Goal: Transaction & Acquisition: Purchase product/service

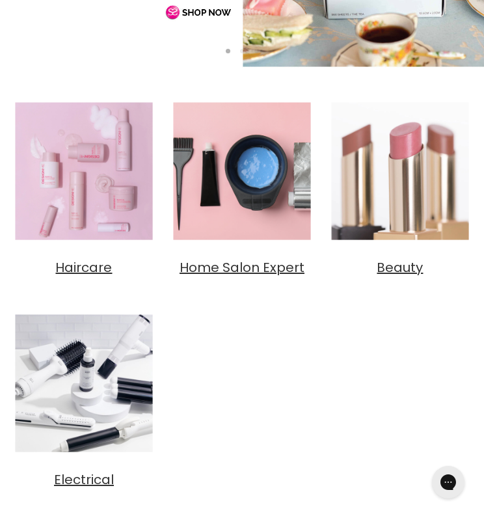
scroll to position [329, 0]
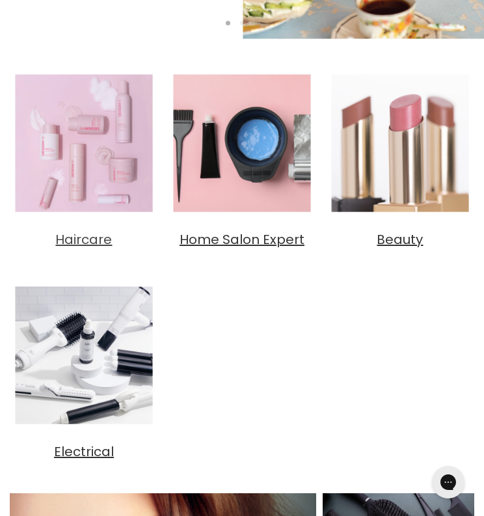
click at [118, 161] on img "Main content" at bounding box center [84, 143] width 148 height 148
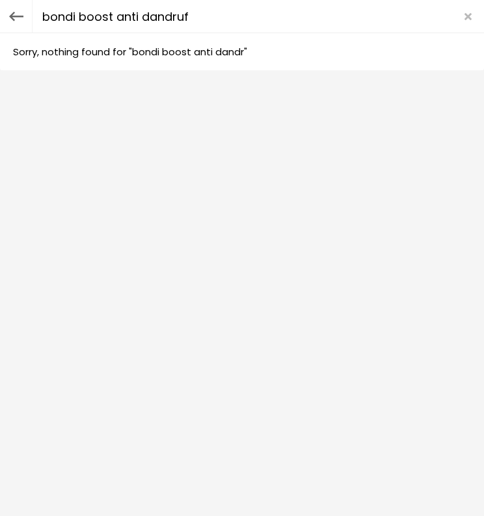
type input "bondi boost anti dandruff"
drag, startPoint x: 213, startPoint y: 62, endPoint x: 113, endPoint y: 16, distance: 109.8
click at [113, 16] on body "Skip to content HAIR & BEAUTY TRADE SUPPLY | GET TRADE ACCESS HAIR & BEAUTY TRA…" at bounding box center [242, 222] width 484 height 516
type input "bondi boost"
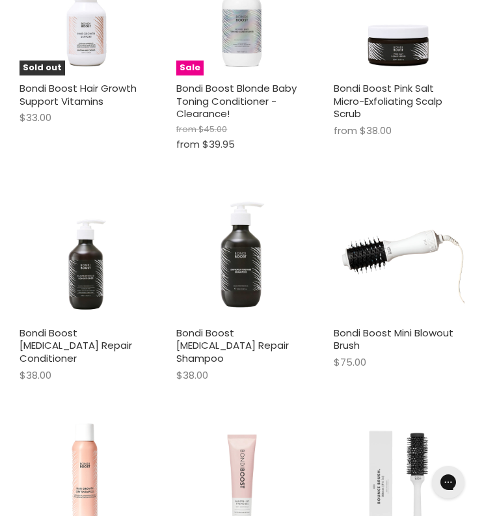
scroll to position [1521, 0]
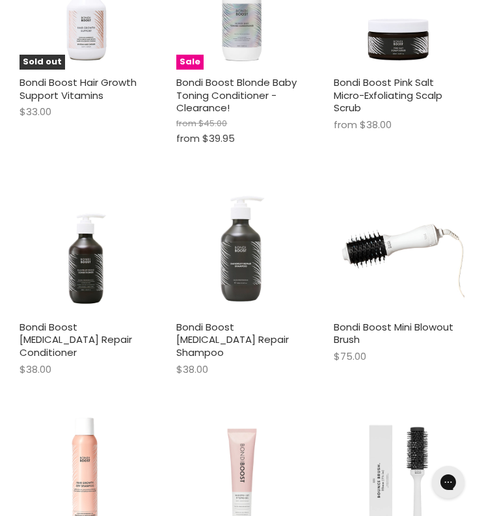
click at [259, 279] on img "Main content" at bounding box center [241, 248] width 131 height 131
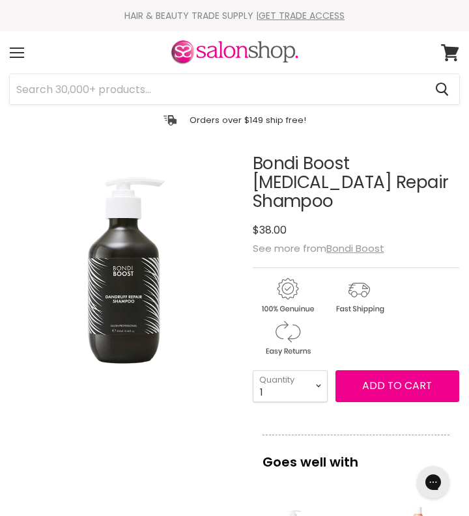
scroll to position [6, 0]
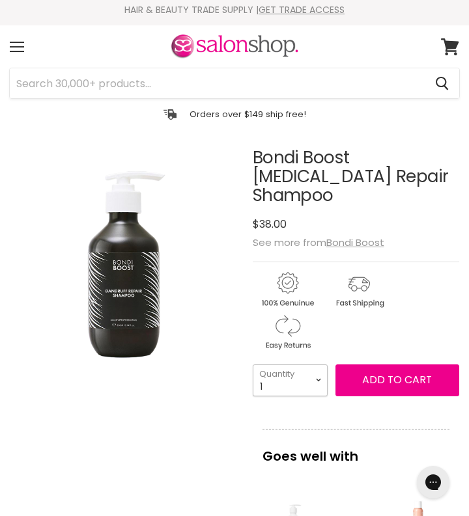
select select "2"
type input "2"
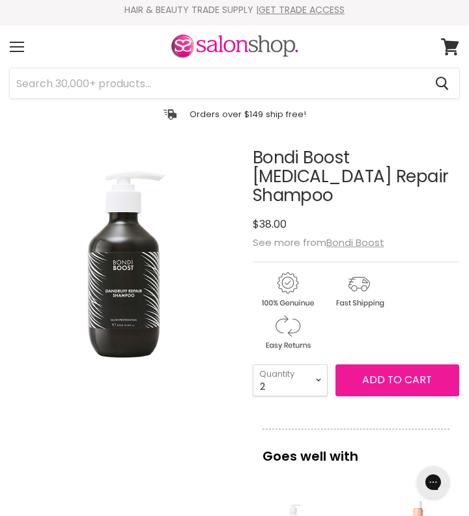
click at [378, 370] on button "Add to cart" at bounding box center [397, 380] width 124 height 31
click at [414, 372] on span "Add to cart" at bounding box center [397, 379] width 70 height 15
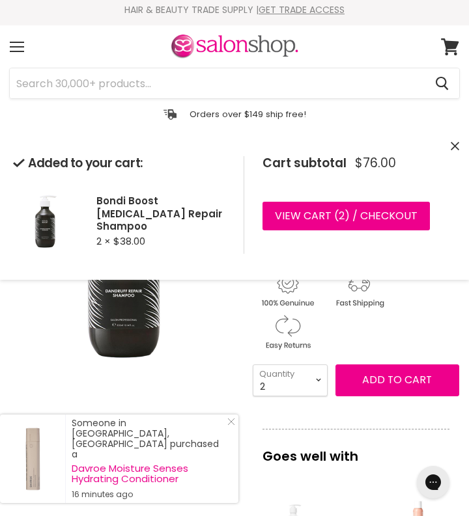
click at [400, 319] on div "Main content" at bounding box center [356, 308] width 206 height 92
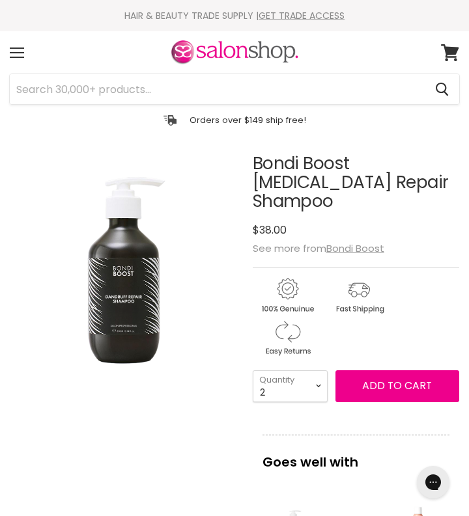
scroll to position [0, 0]
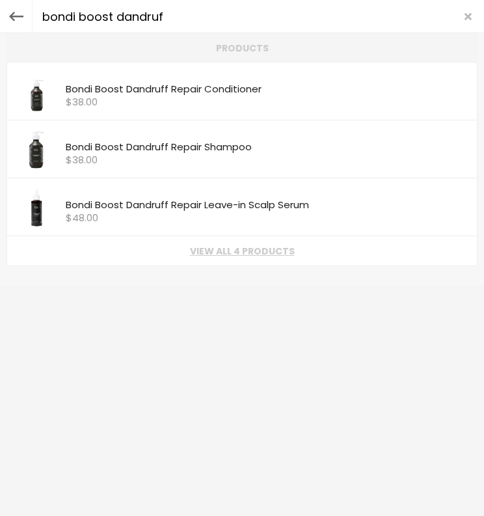
type input "bondi boost dandruff"
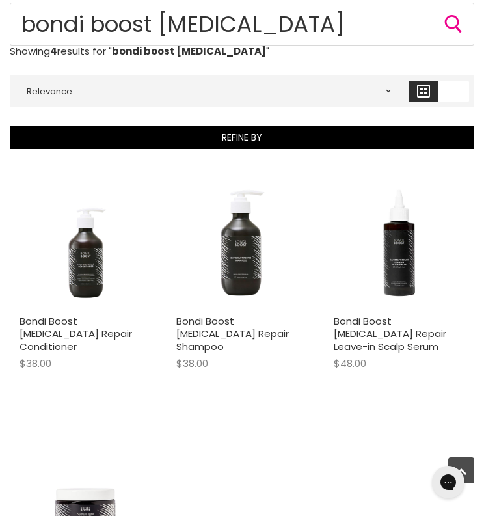
scroll to position [144, 0]
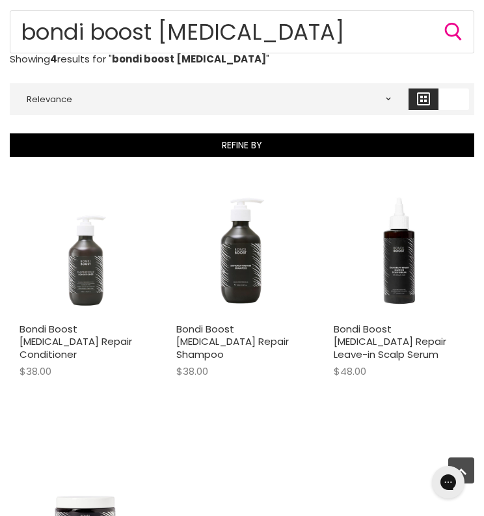
click at [93, 247] on img "Main content" at bounding box center [85, 250] width 131 height 131
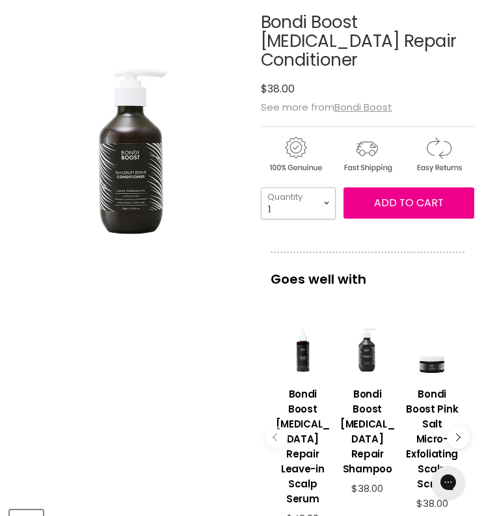
select select "2"
type input "2"
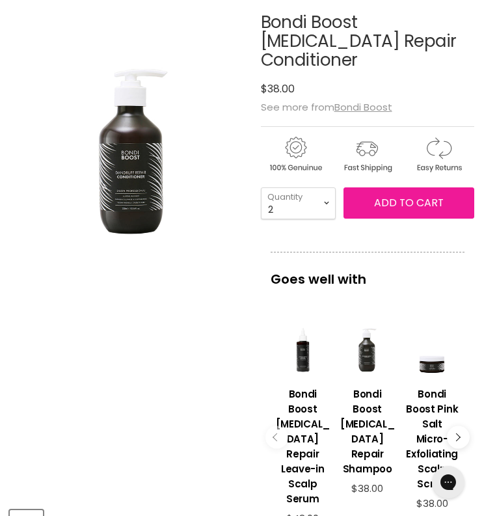
click at [419, 195] on span "Add to cart" at bounding box center [409, 202] width 70 height 15
click at [413, 195] on span "Add to cart" at bounding box center [409, 202] width 70 height 15
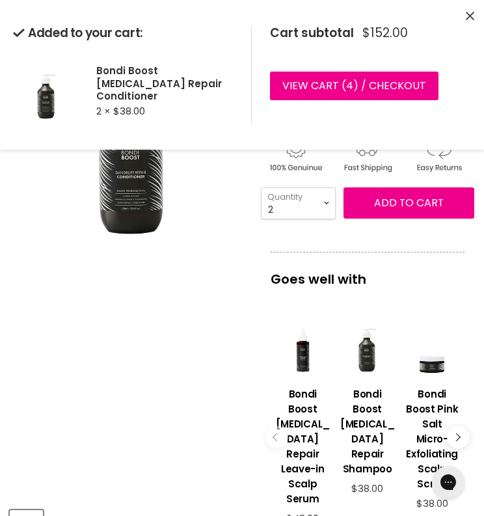
click at [403, 252] on p "Goes well with" at bounding box center [368, 273] width 194 height 42
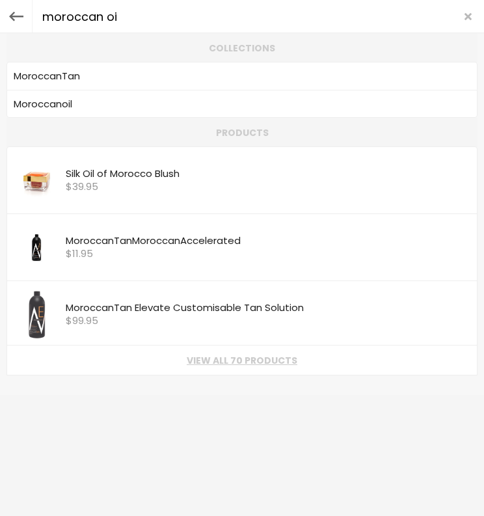
type input "moroccan oil"
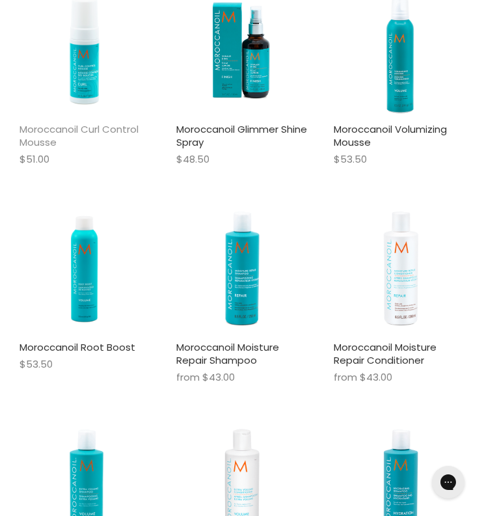
scroll to position [1033, 0]
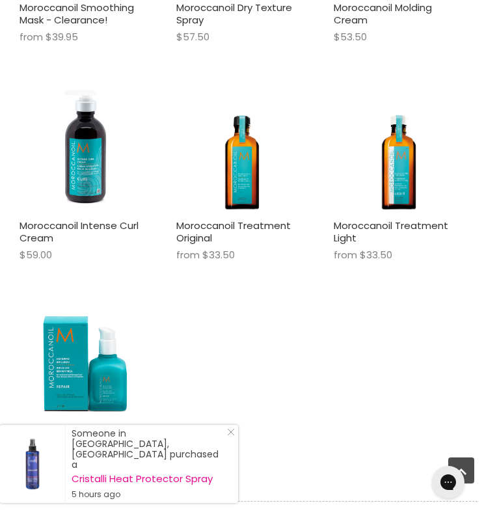
scroll to position [3333, 0]
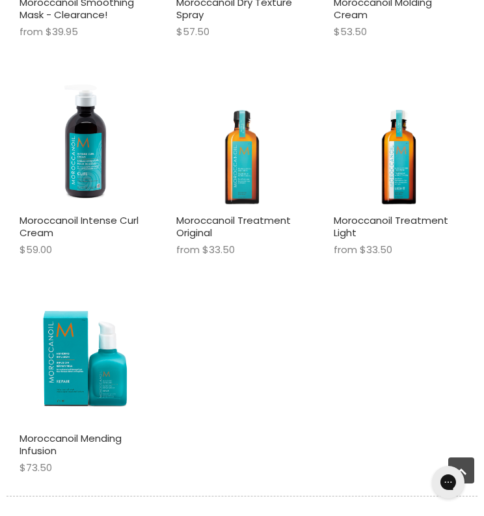
click at [262, 139] on img "Main content" at bounding box center [242, 141] width 103 height 131
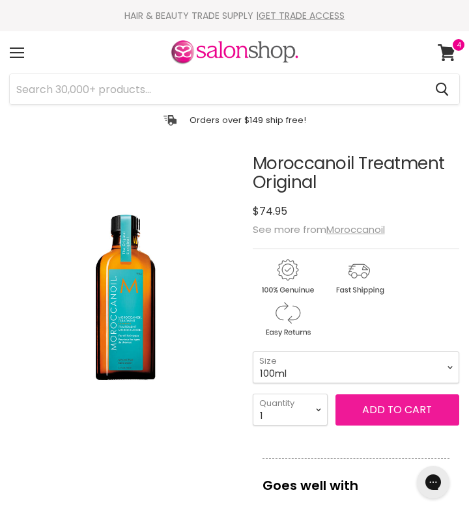
click at [405, 419] on button "Add to cart" at bounding box center [397, 410] width 124 height 31
click at [405, 403] on span "Add to cart" at bounding box center [397, 409] width 70 height 15
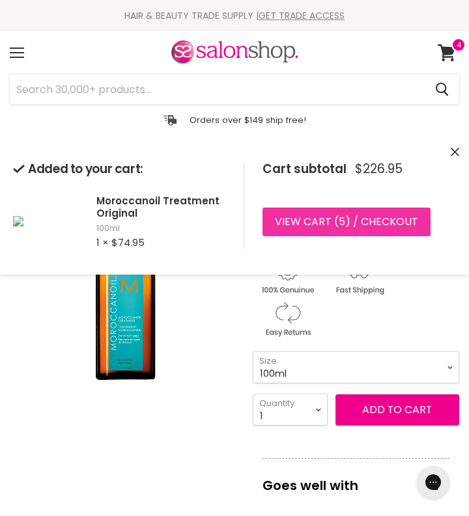
click at [399, 225] on link "View cart ( 5 ) / Checkout" at bounding box center [346, 222] width 168 height 29
